Goal: Complete application form: Complete application form

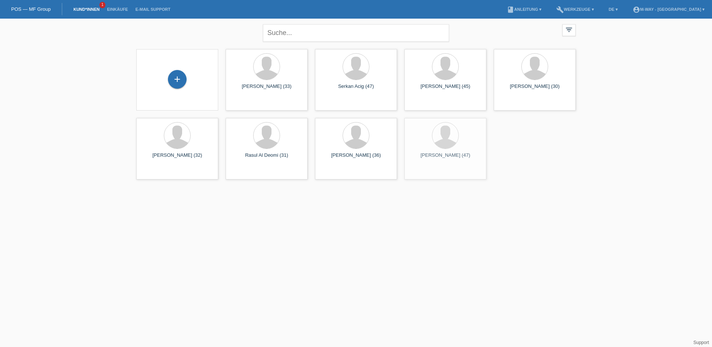
click at [165, 82] on div "+" at bounding box center [177, 80] width 70 height 20
click at [169, 82] on div "+" at bounding box center [177, 79] width 18 height 13
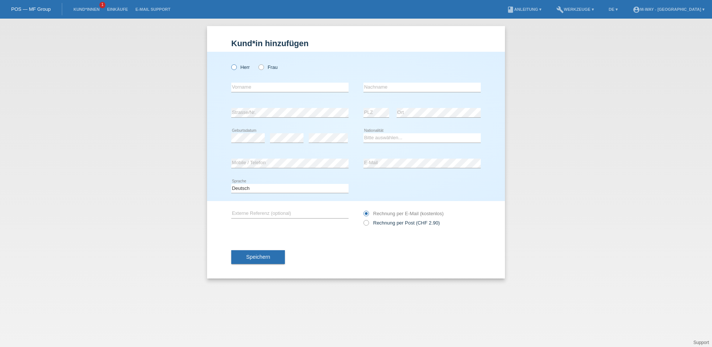
click at [237, 67] on label "Herr" at bounding box center [240, 67] width 19 height 6
click at [236, 67] on input "Herr" at bounding box center [233, 66] width 5 height 5
radio input "true"
click at [258, 87] on input "text" at bounding box center [289, 87] width 117 height 9
type input "Metin"
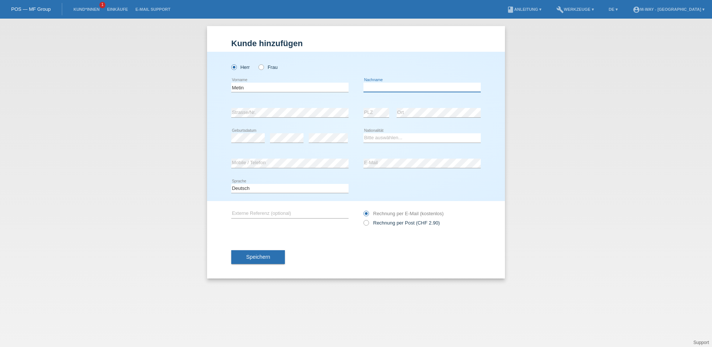
click at [403, 89] on input "text" at bounding box center [421, 87] width 117 height 9
type input "Y"
type input "Yesildag"
click at [288, 195] on div "Herr Frau Metin error Vorname" at bounding box center [356, 126] width 298 height 149
click at [422, 137] on select "Bitte auswählen... Schweiz Deutschland Liechtenstein Österreich ------------ Af…" at bounding box center [421, 137] width 117 height 9
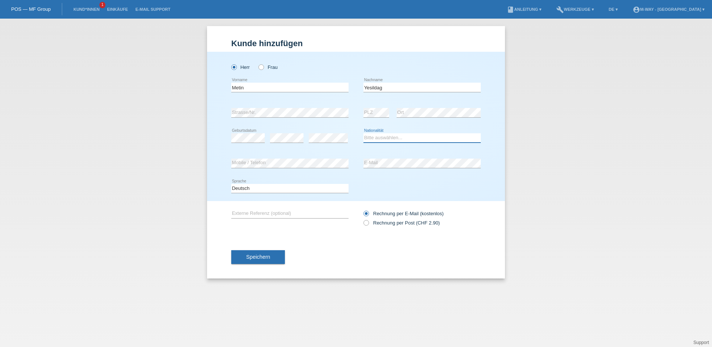
select select "DE"
click at [363, 133] on select "Bitte auswählen... Schweiz Deutschland Liechtenstein Österreich ------------ Af…" at bounding box center [421, 137] width 117 height 9
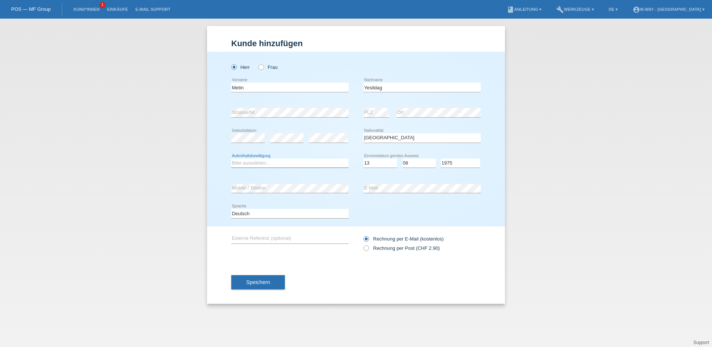
click at [269, 164] on select "Bitte auswählen... C B B - Flüchtlingsstatus Andere" at bounding box center [289, 163] width 117 height 9
select select "C"
click at [231, 159] on select "Bitte auswählen... C B B - Flüchtlingsstatus Andere" at bounding box center [289, 163] width 117 height 9
click at [374, 162] on select "Tag 01 02 03 04 05 06 07 08 09 10 11" at bounding box center [380, 163] width 34 height 9
select select "05"
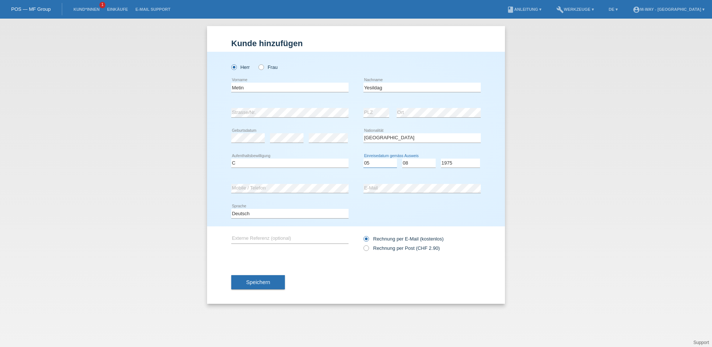
click at [363, 159] on select "Tag 01 02 03 04 05 06 07 08 09 10 11" at bounding box center [380, 163] width 34 height 9
click at [418, 162] on select "Monat 01 02 03 04 05 06 07 08 09 10 11" at bounding box center [419, 163] width 34 height 9
select select "06"
click at [402, 159] on select "Monat 01 02 03 04 05 06 07 08 09 10 11" at bounding box center [419, 163] width 34 height 9
click at [461, 163] on select "Jahr 2025 2024 2023 2022 2021 2020 2019 2018 2017 2016 2015 2014 2013 2012 2011…" at bounding box center [460, 163] width 39 height 9
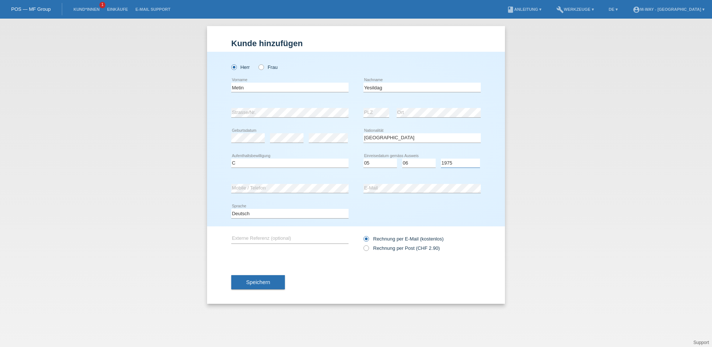
select select "2017"
click at [441, 159] on select "Jahr 2025 2024 2023 2022 2021 2020 2019 2018 2017 2016 2015 2014 2013 2012 2011…" at bounding box center [460, 163] width 39 height 9
click at [293, 237] on input "text" at bounding box center [289, 238] width 117 height 9
click at [392, 265] on div "Speichern" at bounding box center [356, 282] width 250 height 43
click at [263, 278] on button "Speichern" at bounding box center [258, 282] width 54 height 14
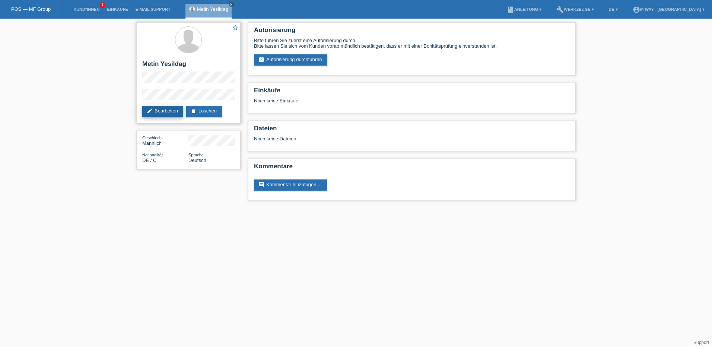
click at [171, 108] on link "edit Bearbeiten" at bounding box center [162, 111] width 41 height 11
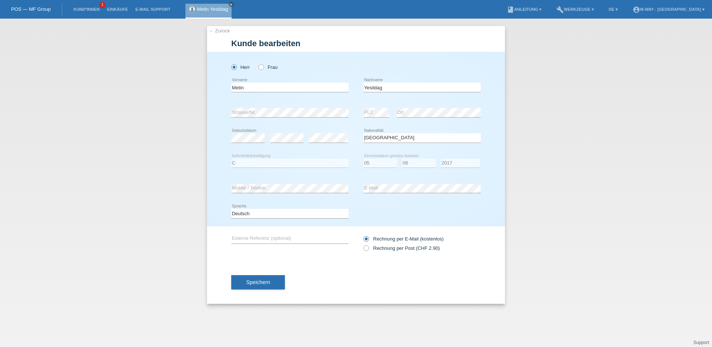
select select "DE"
select select "C"
select select "05"
select select "06"
select select "2017"
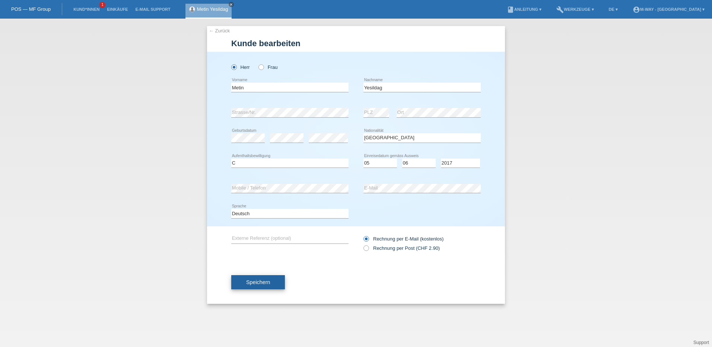
click at [258, 286] on button "Speichern" at bounding box center [258, 282] width 54 height 14
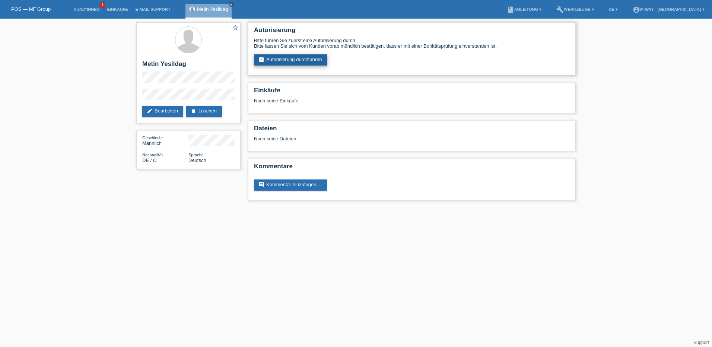
click at [292, 60] on link "assignment_turned_in Autorisierung durchführen" at bounding box center [290, 59] width 73 height 11
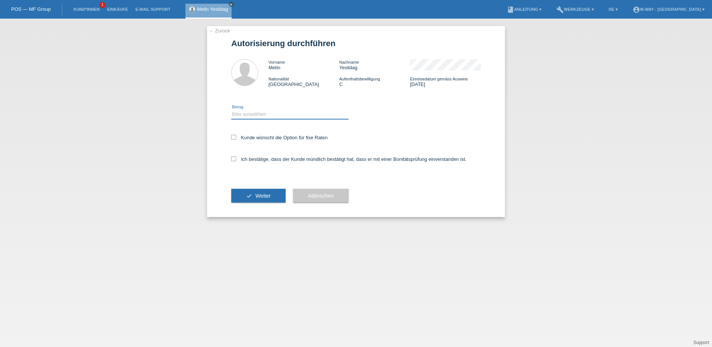
click at [274, 111] on select "Bitte auswählen CHF 1.00 - CHF 499.00 CHF 500.00 - CHF 1'999.00 CHF 2'000.00 - …" at bounding box center [289, 114] width 117 height 9
select select "3"
click at [231, 110] on select "Bitte auswählen CHF 1.00 - CHF 499.00 CHF 500.00 - CHF 1'999.00 CHF 2'000.00 - …" at bounding box center [289, 114] width 117 height 9
click at [234, 139] on icon at bounding box center [233, 137] width 5 height 5
click at [234, 139] on input "Kunde wünscht die Option für fixe Raten" at bounding box center [233, 137] width 5 height 5
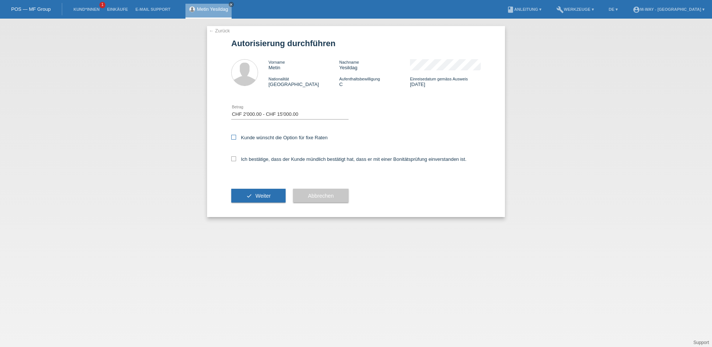
checkbox input "true"
click at [233, 158] on icon at bounding box center [233, 158] width 5 height 5
click at [233, 158] on input "Ich bestätige, dass der Kunde mündlich bestätigt hat, dass er mit einer Bonität…" at bounding box center [233, 158] width 5 height 5
checkbox input "true"
click at [257, 196] on span "Weiter" at bounding box center [262, 196] width 15 height 6
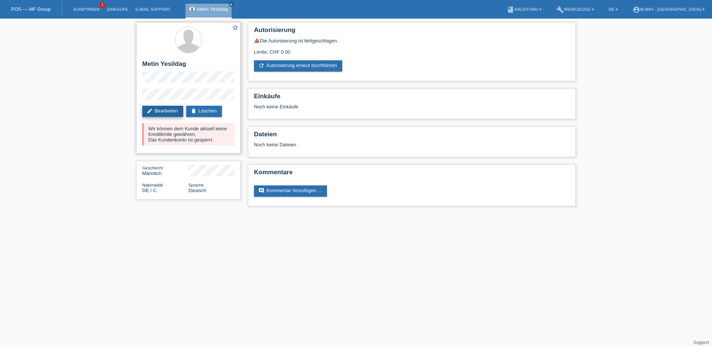
click at [166, 109] on link "edit Bearbeiten" at bounding box center [162, 111] width 41 height 11
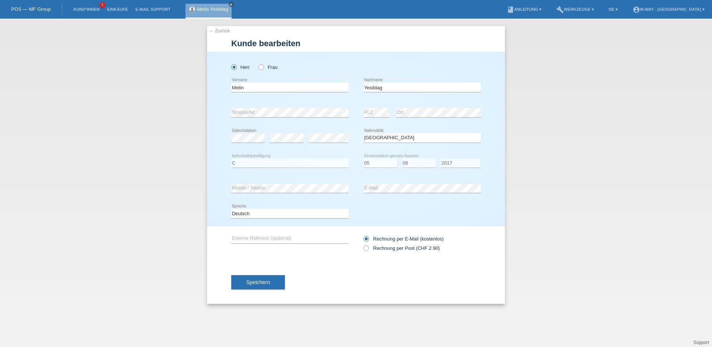
select select "DE"
select select "C"
select select "05"
select select "06"
select select "2017"
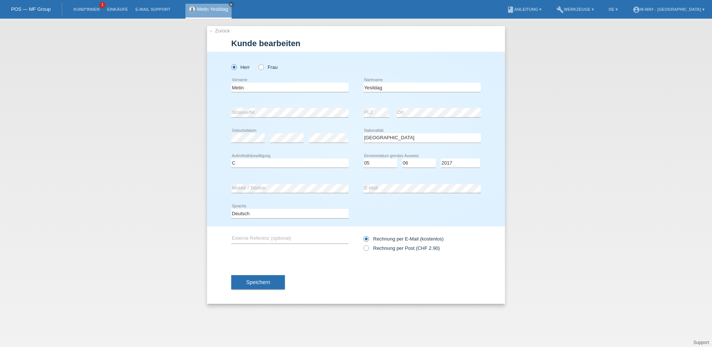
click at [486, 120] on div "Herr Frau Metin error Vorname" at bounding box center [356, 139] width 298 height 175
click at [253, 287] on button "Speichern" at bounding box center [258, 282] width 54 height 14
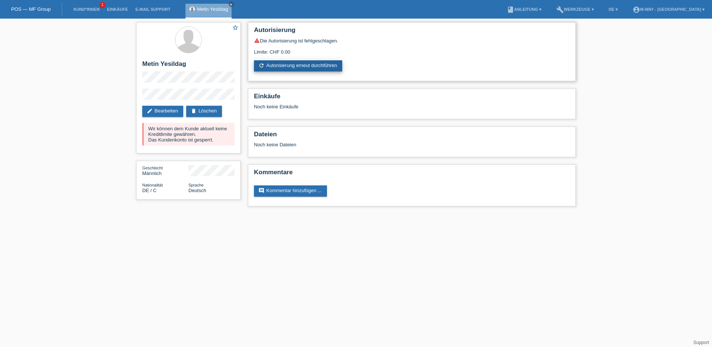
click at [306, 66] on link "refresh Autorisierung erneut durchführen" at bounding box center [298, 65] width 88 height 11
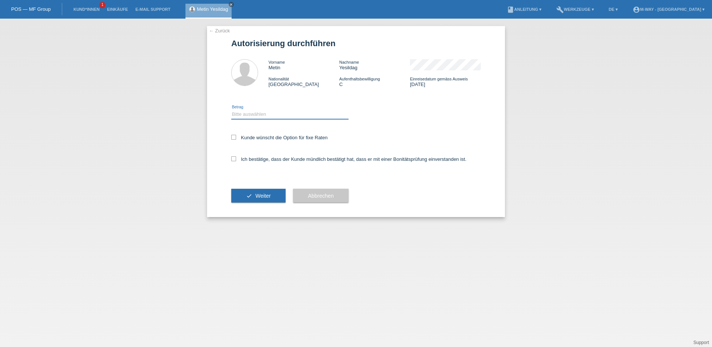
click at [242, 112] on select "Bitte auswählen CHF 1.00 - CHF 499.00 CHF 500.00 - CHF 1'999.00 CHF 2'000.00 - …" at bounding box center [289, 114] width 117 height 9
select select "3"
click at [231, 110] on select "Bitte auswählen CHF 1.00 - CHF 499.00 CHF 500.00 - CHF 1'999.00 CHF 2'000.00 - …" at bounding box center [289, 114] width 117 height 9
click at [231, 135] on div "← Zurück Autorisierung durchführen Vorname Metin Nachname [PERSON_NAME] Nationa…" at bounding box center [356, 121] width 298 height 191
click at [234, 137] on icon at bounding box center [233, 137] width 5 height 5
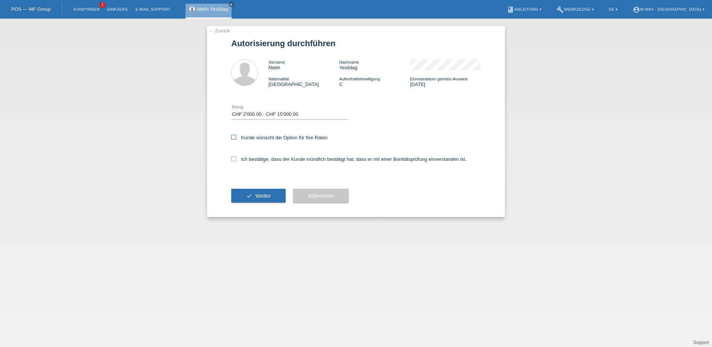
click at [234, 137] on input "Kunde wünscht die Option für fixe Raten" at bounding box center [233, 137] width 5 height 5
checkbox input "true"
click at [235, 159] on icon at bounding box center [233, 158] width 5 height 5
click at [235, 159] on input "Ich bestätige, dass der Kunde mündlich bestätigt hat, dass er mit einer Bonität…" at bounding box center [233, 158] width 5 height 5
checkbox input "true"
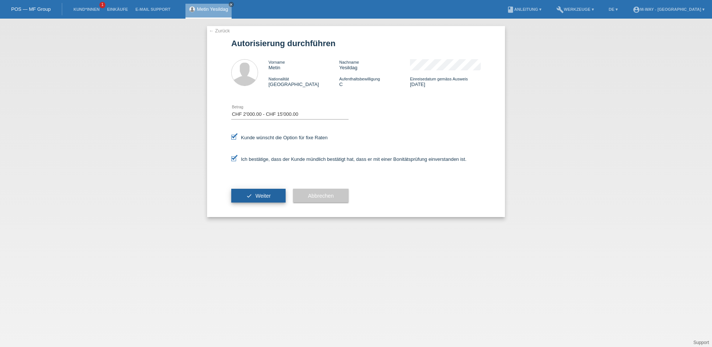
click at [275, 198] on button "check Weiter" at bounding box center [258, 196] width 54 height 14
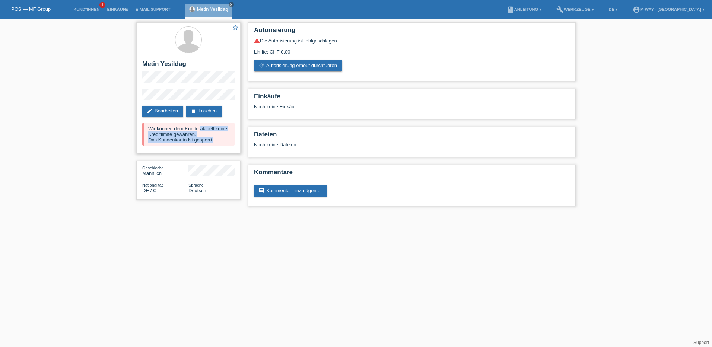
drag, startPoint x: 149, startPoint y: 128, endPoint x: 216, endPoint y: 142, distance: 67.9
click at [216, 142] on div "Wir können dem Kunde aktuell keine Kreditlimite gewähren. Das Kundenkonto ist g…" at bounding box center [188, 134] width 92 height 23
